Goal: Transaction & Acquisition: Purchase product/service

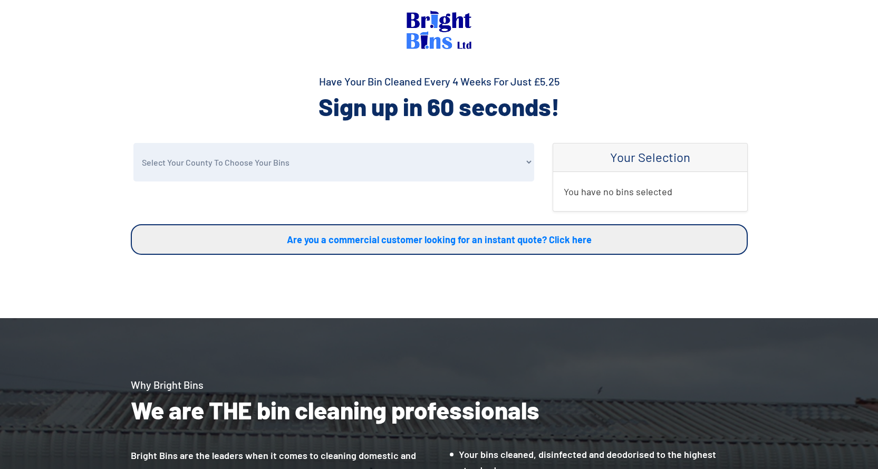
click at [418, 39] on img at bounding box center [439, 30] width 65 height 38
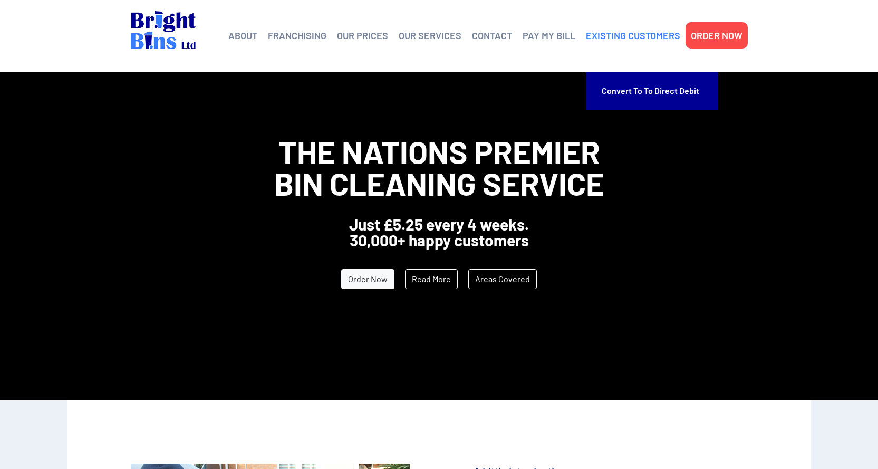
click at [625, 37] on link "EXISTING CUSTOMERS" at bounding box center [633, 35] width 94 height 16
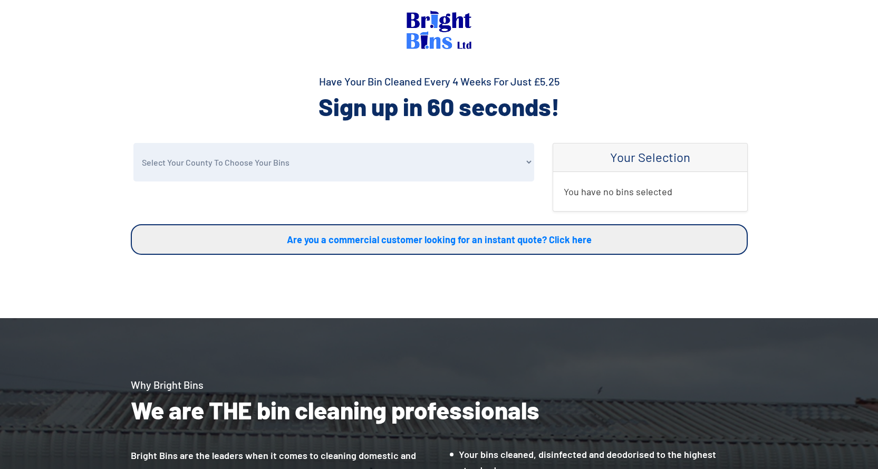
click at [191, 172] on select "Select Your County To Choose Your Bins Cheshire Conwy Denbighshire Flintshire S…" at bounding box center [333, 162] width 401 height 38
select select "Flintshire"
click at [133, 143] on select "Select Your County To Choose Your Bins Cheshire Conwy Denbighshire Flintshire S…" at bounding box center [333, 162] width 401 height 38
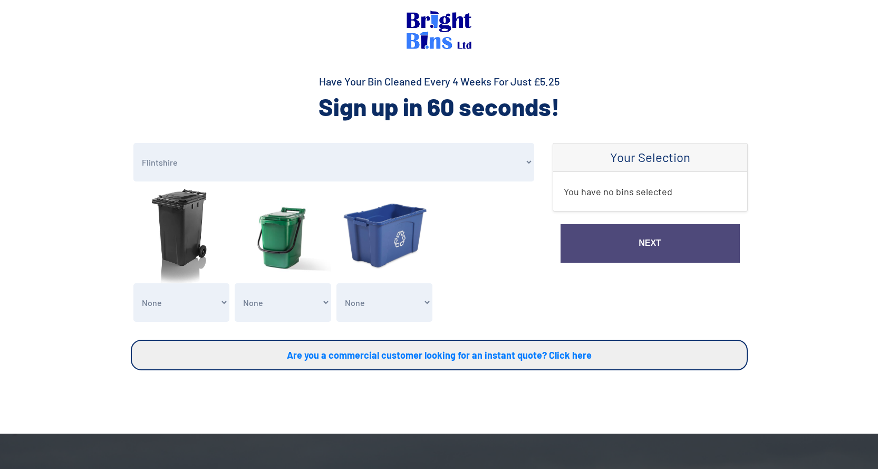
click at [188, 303] on select "None General Waste Bin - X1 (£5.25) General Waste Bin - X2 (£10.50) General Was…" at bounding box center [181, 302] width 96 height 38
select select "1"
click at [133, 283] on select "None General Waste Bin - X1 (£5.25) General Waste Bin - X2 (£10.50) General Was…" at bounding box center [181, 302] width 96 height 38
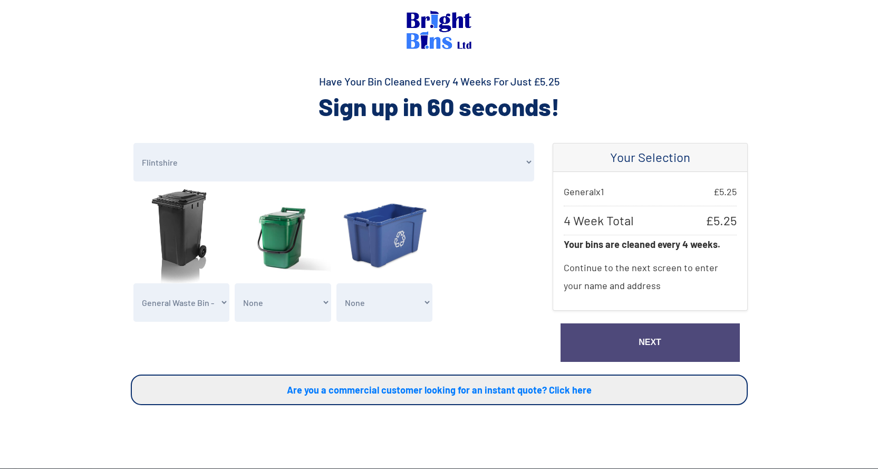
click at [270, 306] on select "None Clean my 1 Food Waste Bin - £2.00 Clean my 2 Food Waste Bins - £4.00 Clean…" at bounding box center [283, 302] width 96 height 38
select select "1"
click at [235, 283] on select "None Clean my 1 Food Waste Bin - £2.00 Clean my 2 Food Waste Bins - £4.00 Clean…" at bounding box center [283, 302] width 96 height 38
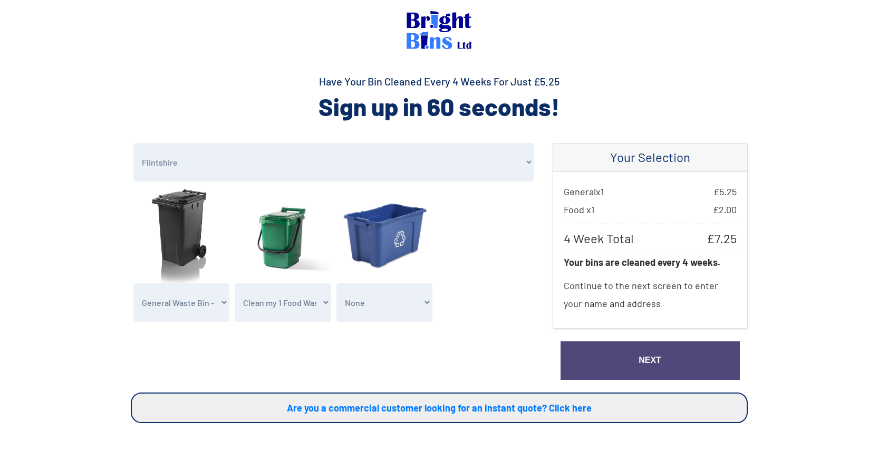
click at [632, 355] on link "Next" at bounding box center [650, 360] width 179 height 38
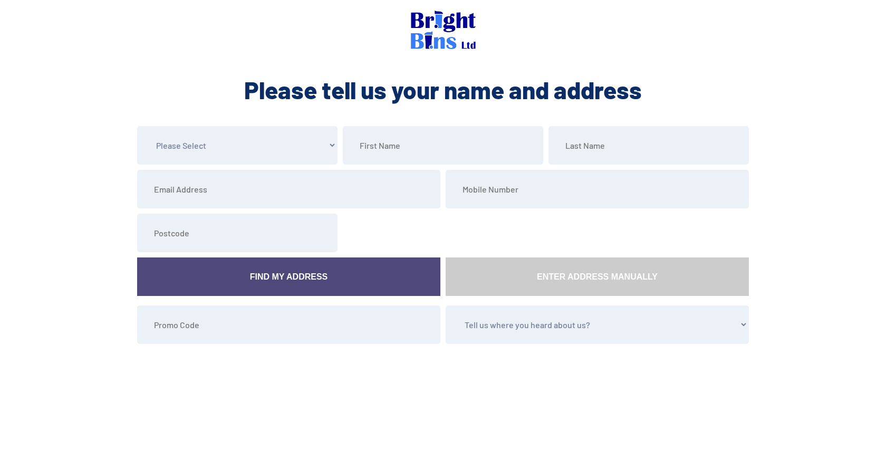
click at [221, 154] on select "Please Select Mr Mrs Miss Ms Dr Other" at bounding box center [237, 145] width 200 height 38
select select "Mr"
click at [137, 126] on select "Please Select Mr Mrs Miss Ms Dr Other" at bounding box center [237, 145] width 200 height 38
click at [406, 153] on input "text" at bounding box center [443, 145] width 200 height 38
type input "Stewart"
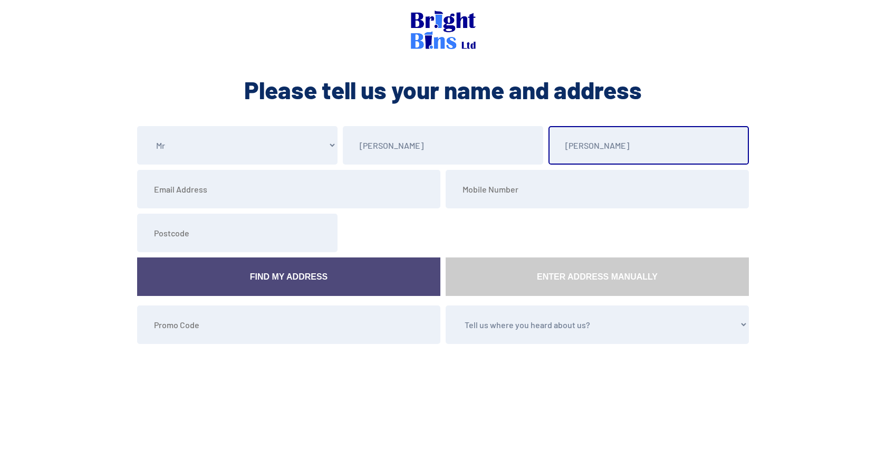
type input "Tasker"
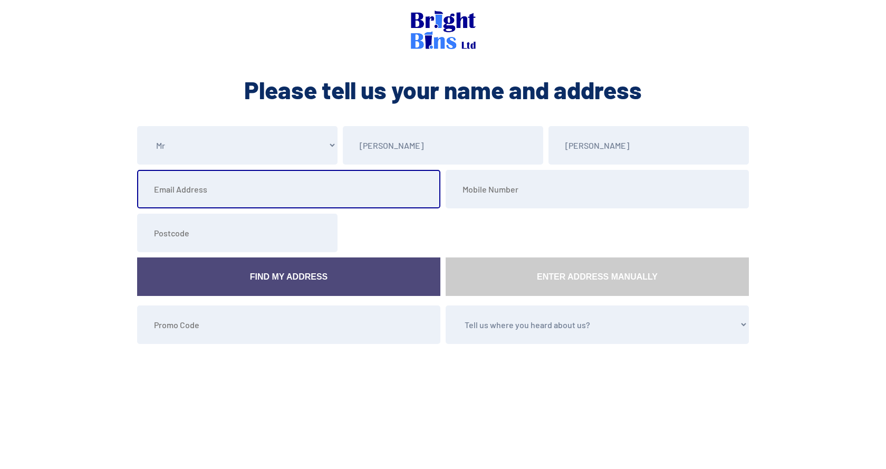
click at [186, 199] on input "email" at bounding box center [288, 189] width 303 height 38
type input "waskit@aol.com"
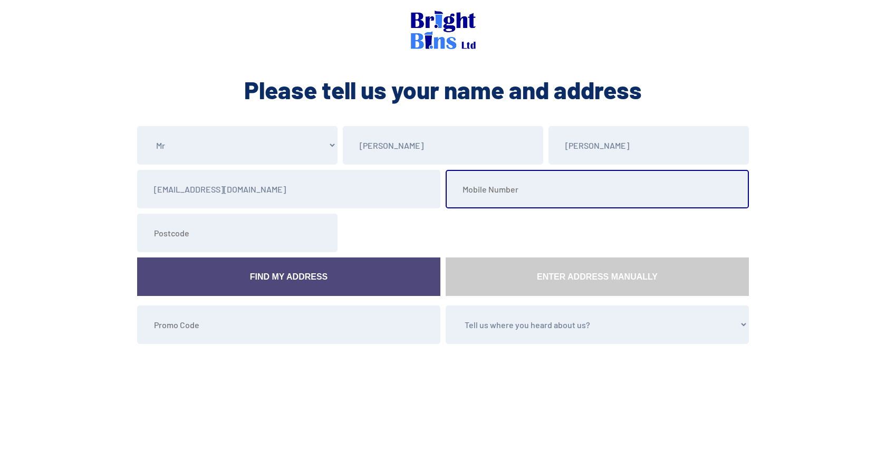
click at [519, 197] on input "tel" at bounding box center [597, 189] width 303 height 38
type input "07802665524"
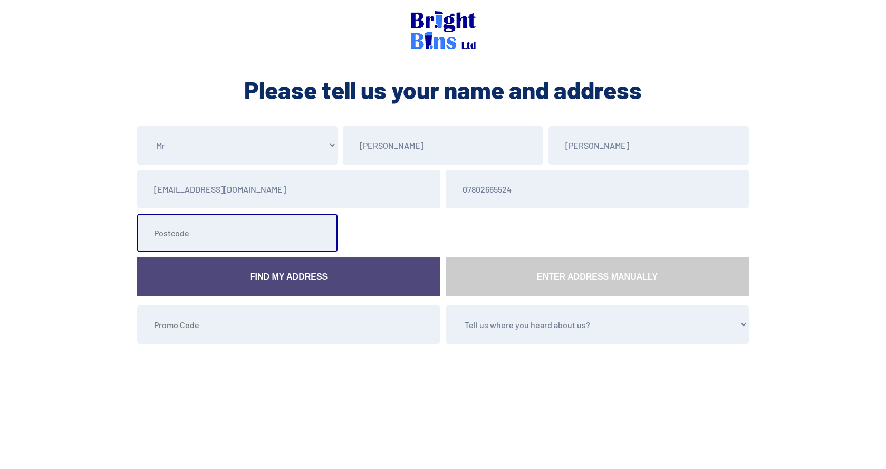
click at [185, 234] on input "text" at bounding box center [237, 233] width 200 height 38
type input "CH7 3JT"
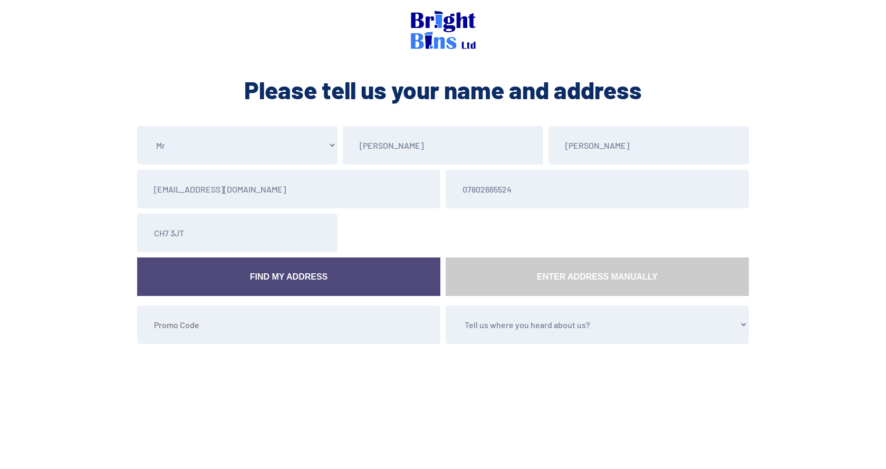
click at [231, 267] on link "Find My Address" at bounding box center [288, 276] width 303 height 38
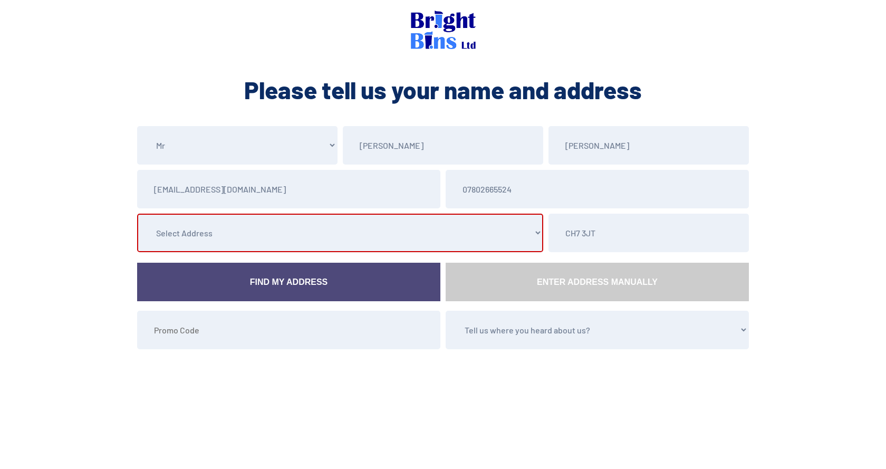
click at [241, 234] on select "Select Address 1 Rosewood Grove, , , , Drury, Buckley, Flintshire 2 Rosewood Gr…" at bounding box center [340, 233] width 406 height 38
select select "Flintshire"
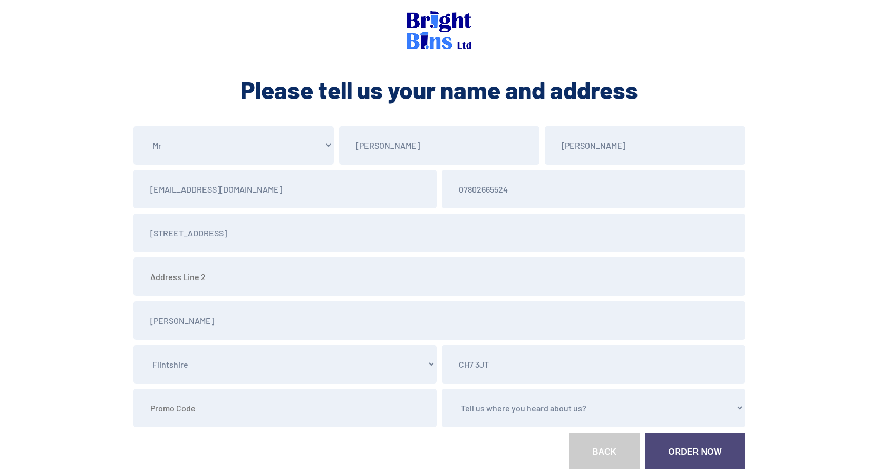
scroll to position [82, 0]
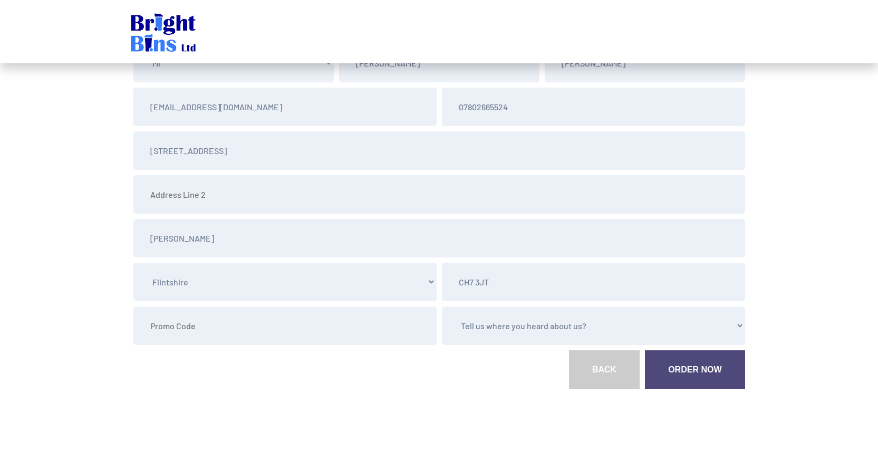
click at [528, 326] on select "Tell us where you heard about us? Word of Mouth Leaflet Sticker On Bin Spoke To…" at bounding box center [593, 325] width 303 height 38
select select "Word of Mouth"
click at [442, 306] on select "Tell us where you heard about us? Word of Mouth Leaflet Sticker On Bin Spoke To…" at bounding box center [593, 325] width 303 height 38
click at [691, 376] on link "Order Now" at bounding box center [695, 369] width 100 height 38
